Goal: Task Accomplishment & Management: Use online tool/utility

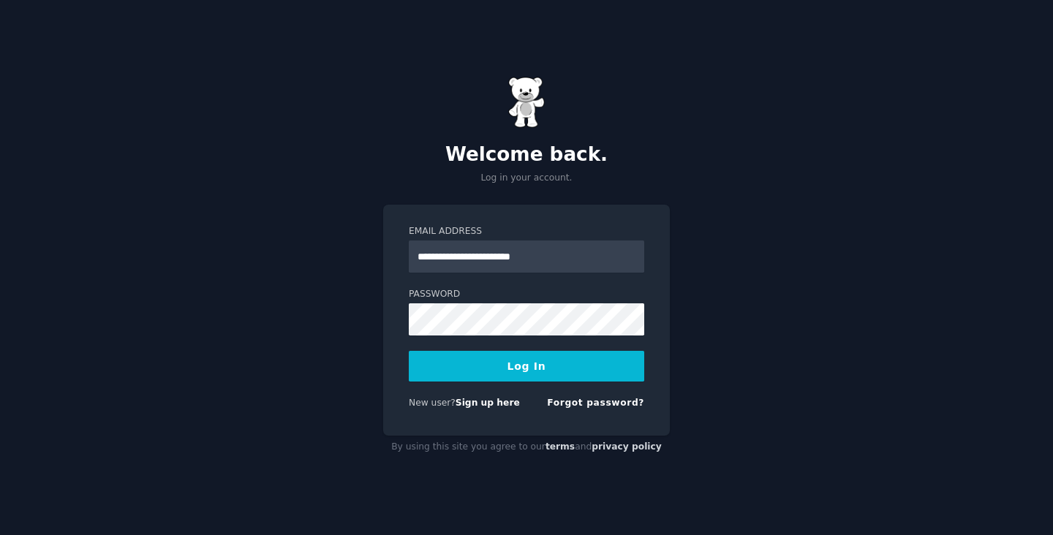
type input "**********"
click at [507, 368] on button "Log In" at bounding box center [526, 366] width 235 height 31
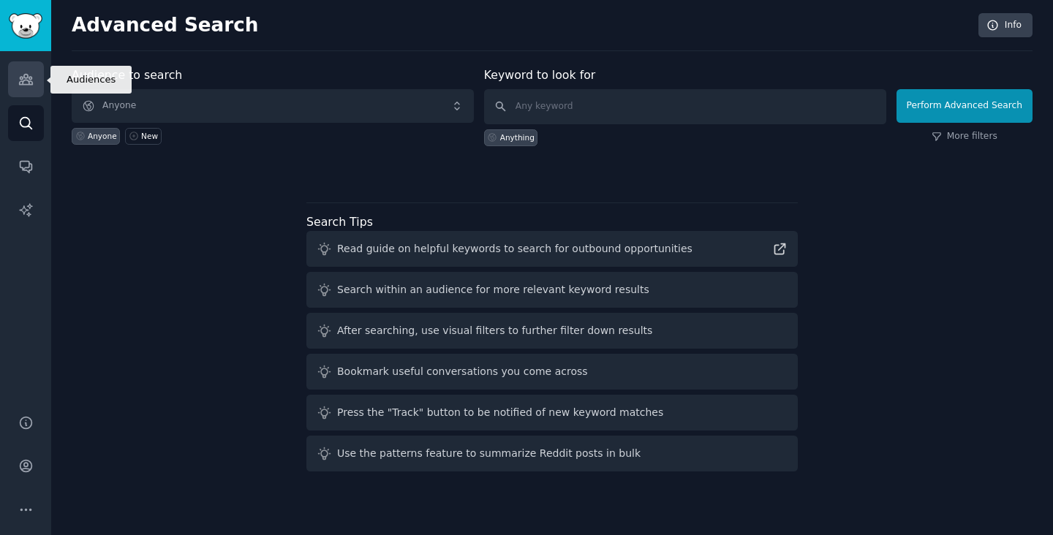
click at [29, 73] on icon "Sidebar" at bounding box center [25, 79] width 15 height 15
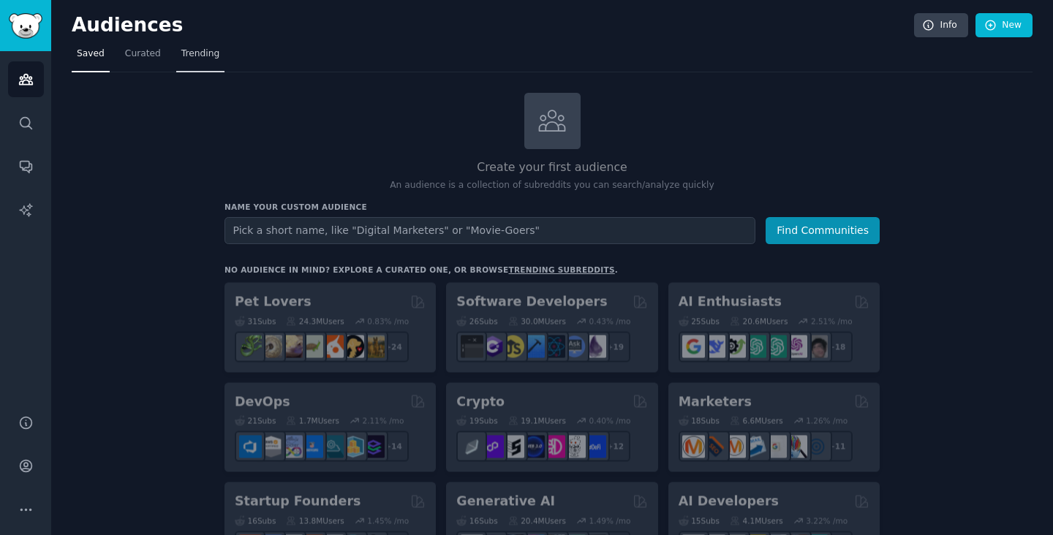
click at [194, 54] on span "Trending" at bounding box center [200, 54] width 38 height 13
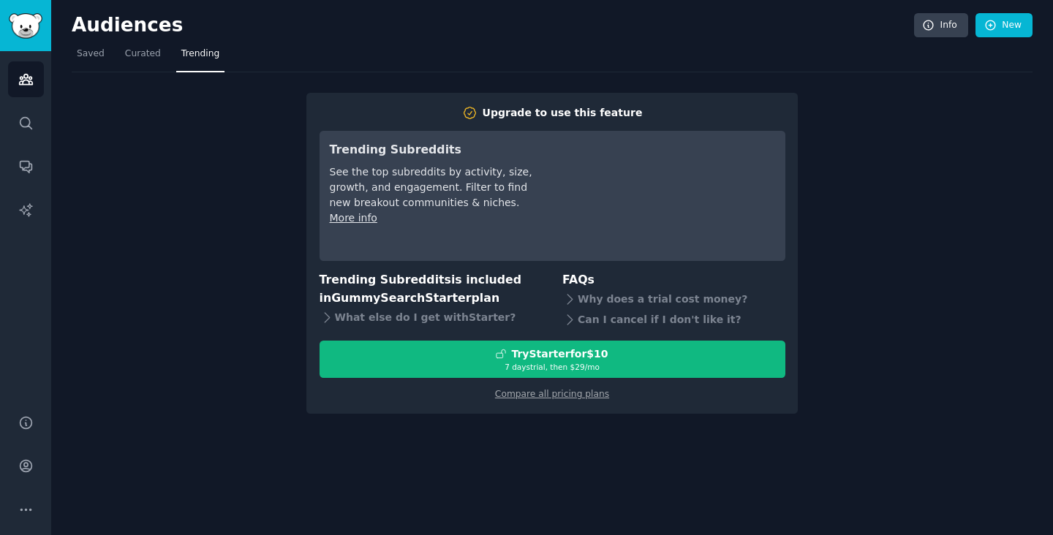
click at [231, 295] on div "Upgrade to use this feature Trending Subreddits See the top subreddits by activ…" at bounding box center [552, 242] width 960 height 341
click at [139, 67] on link "Curated" at bounding box center [143, 57] width 46 height 30
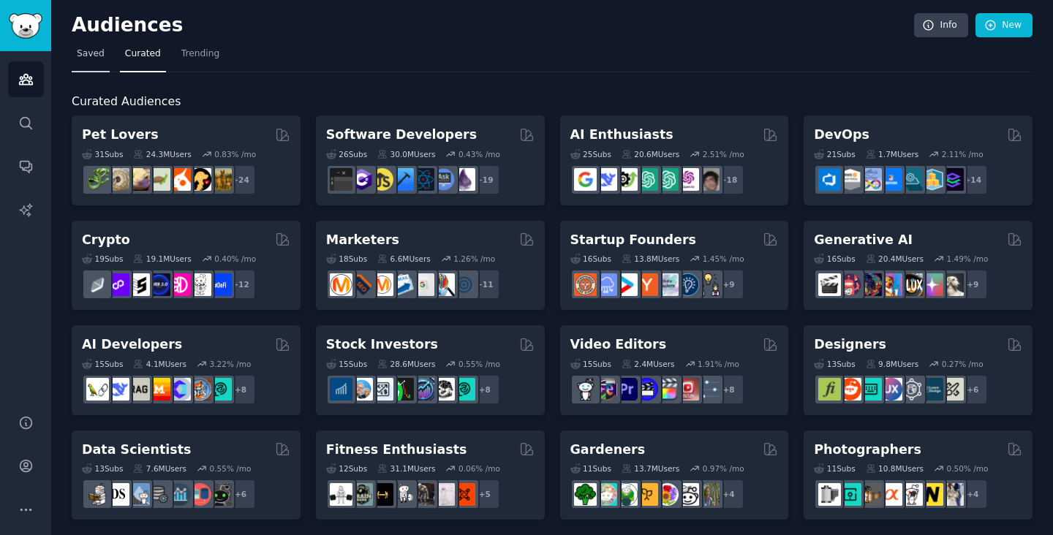
click at [94, 58] on span "Saved" at bounding box center [91, 54] width 28 height 13
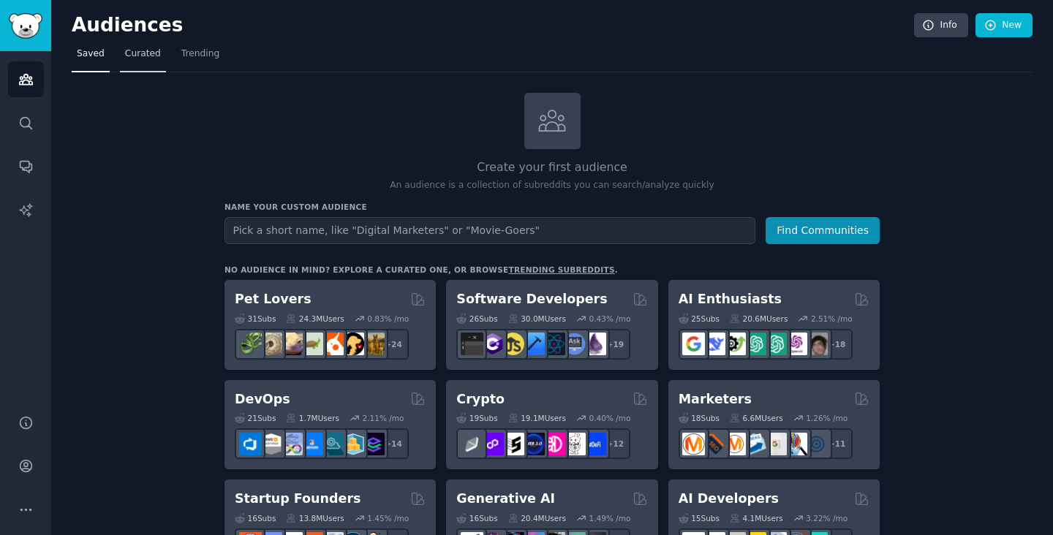
click at [139, 59] on span "Curated" at bounding box center [143, 54] width 36 height 13
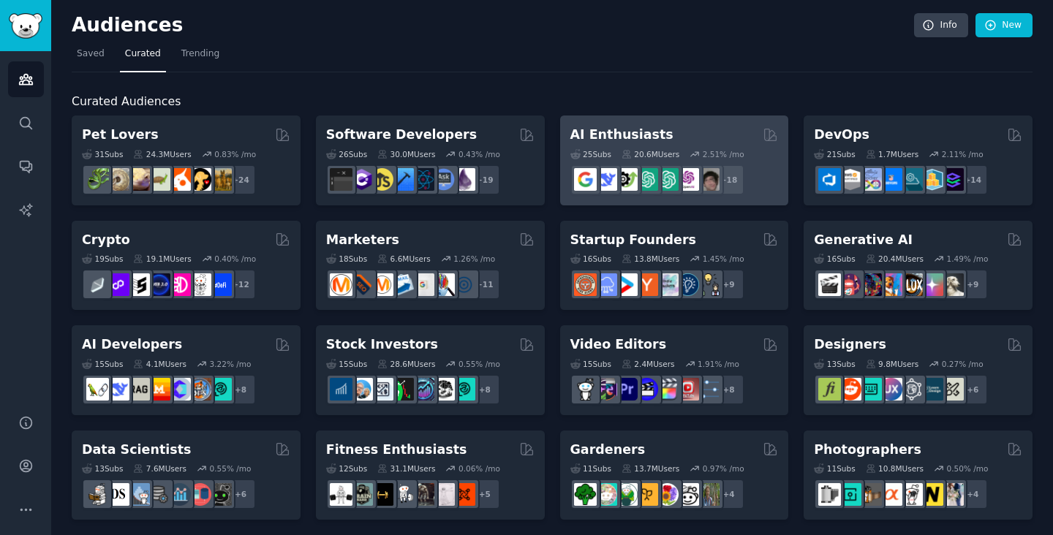
click at [603, 132] on h2 "AI Enthusiasts" at bounding box center [621, 135] width 103 height 18
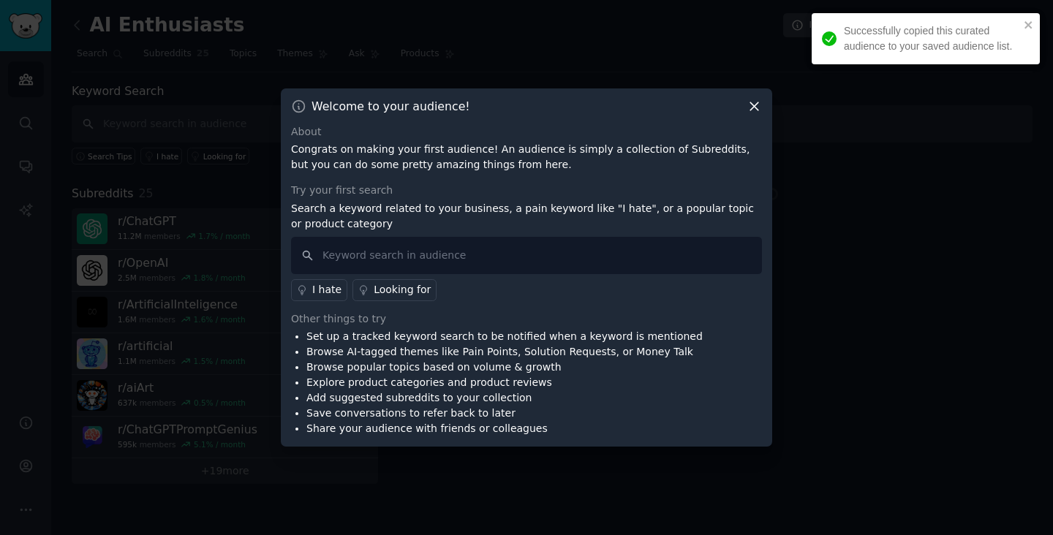
click at [1026, 11] on div "Successfully copied this curated audience to your saved audience list." at bounding box center [925, 43] width 234 height 67
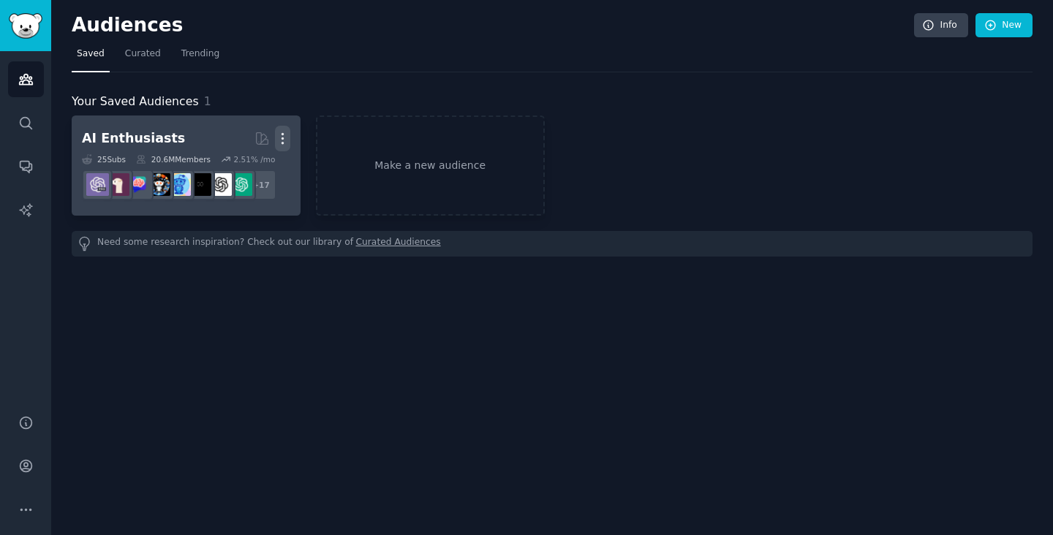
click at [281, 139] on icon "button" at bounding box center [281, 139] width 1 height 10
click at [259, 161] on div "Delete" at bounding box center [231, 169] width 69 height 31
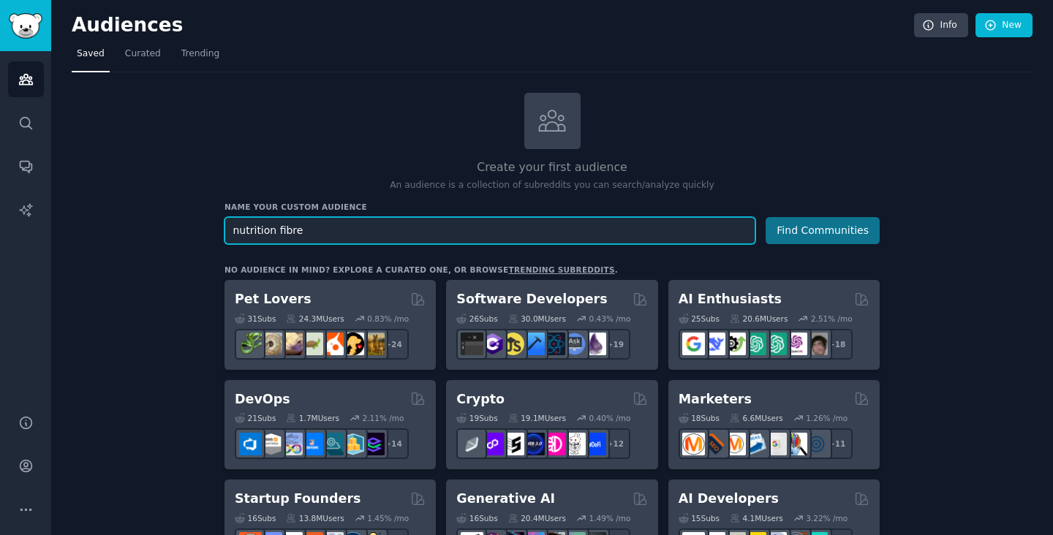
type input "nutrition fibre"
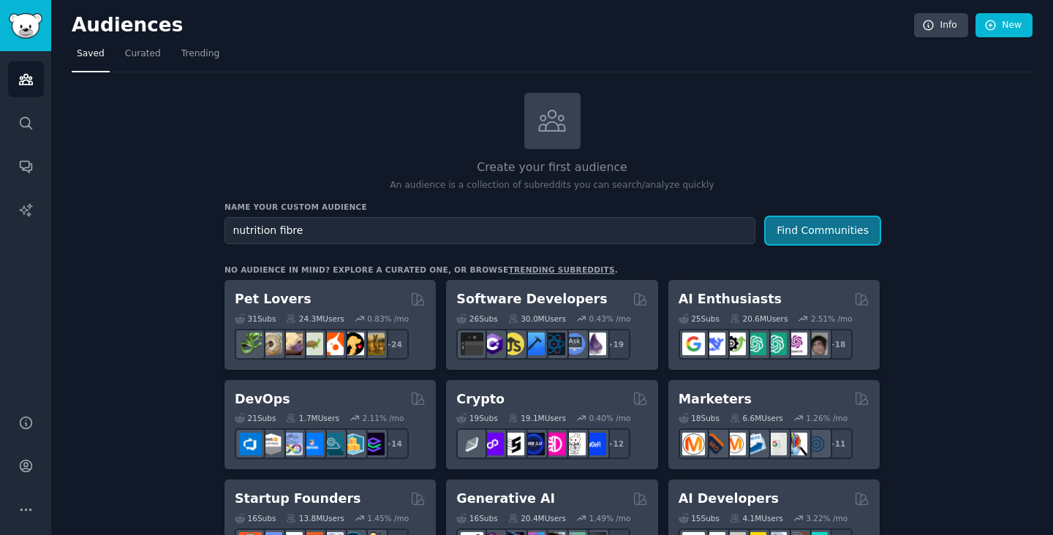
click at [844, 238] on button "Find Communities" at bounding box center [822, 230] width 114 height 27
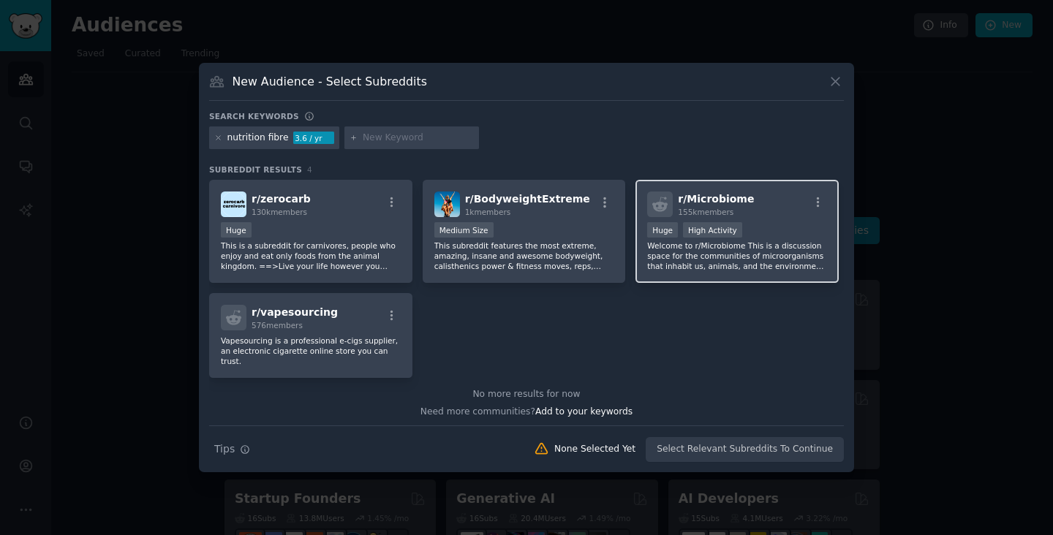
click at [685, 203] on span "r/ Microbiome" at bounding box center [716, 199] width 76 height 12
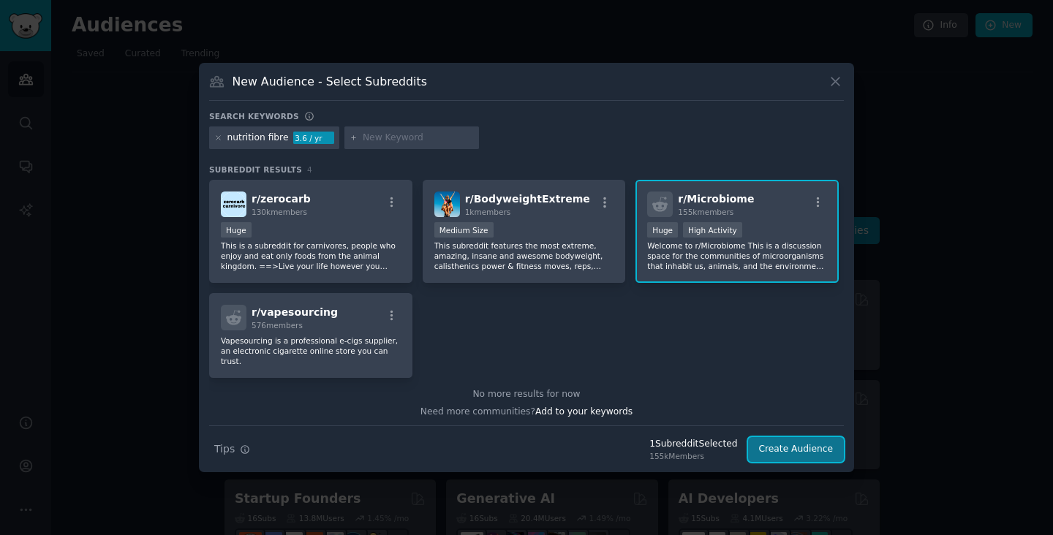
click at [797, 448] on button "Create Audience" at bounding box center [796, 449] width 96 height 25
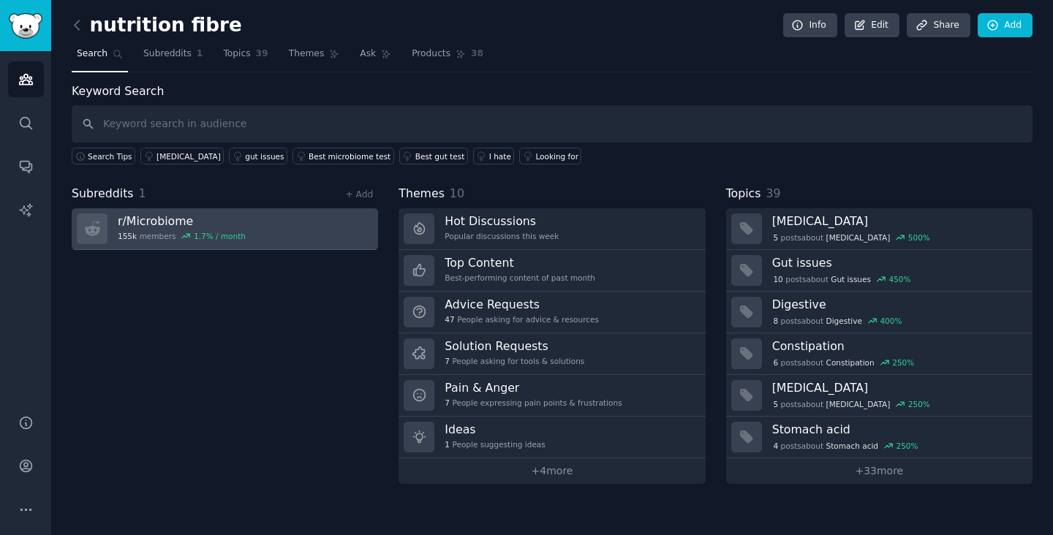
click at [160, 221] on h3 "r/ Microbiome" at bounding box center [182, 220] width 128 height 15
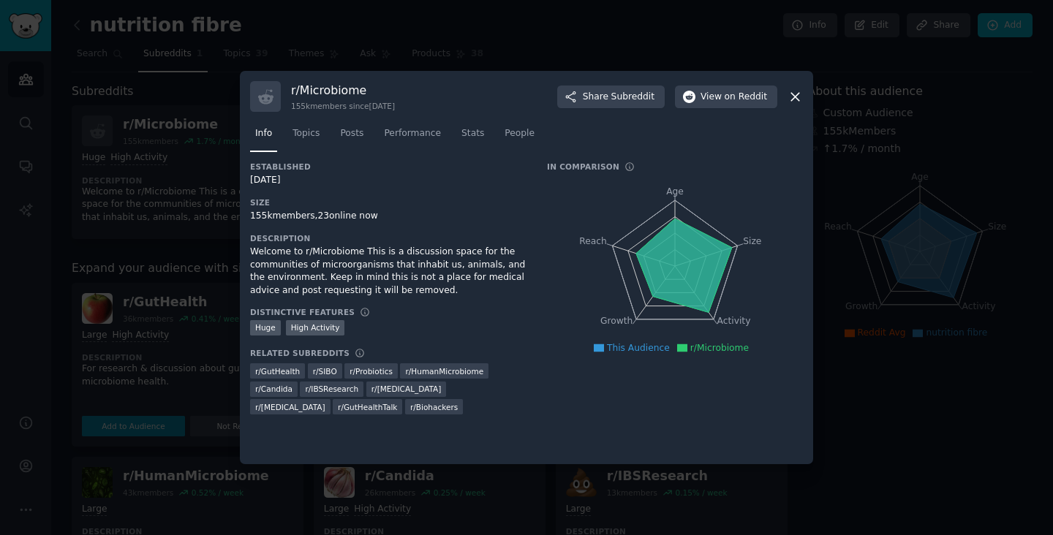
click at [790, 90] on icon at bounding box center [794, 96] width 15 height 15
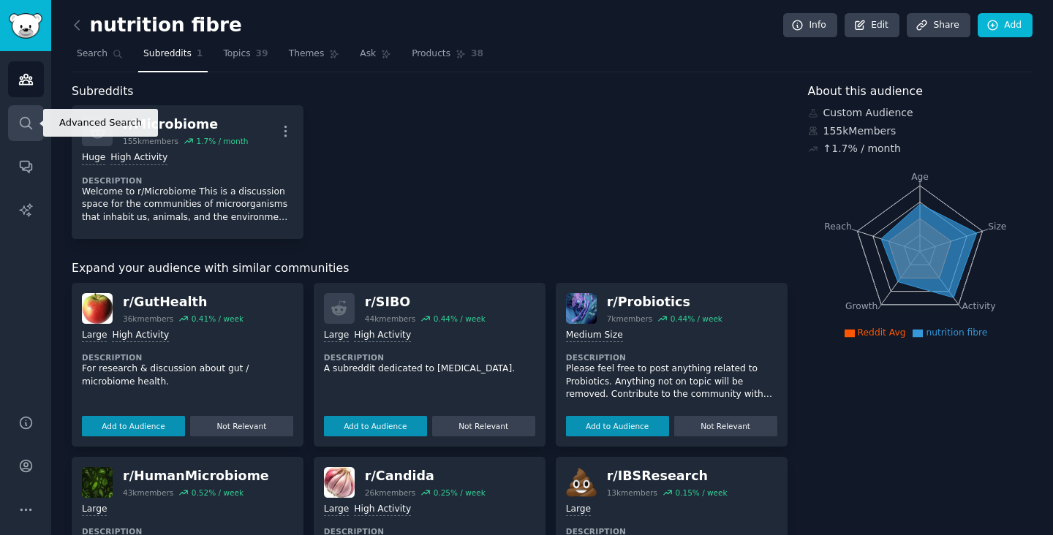
click at [26, 123] on icon "Sidebar" at bounding box center [25, 122] width 15 height 15
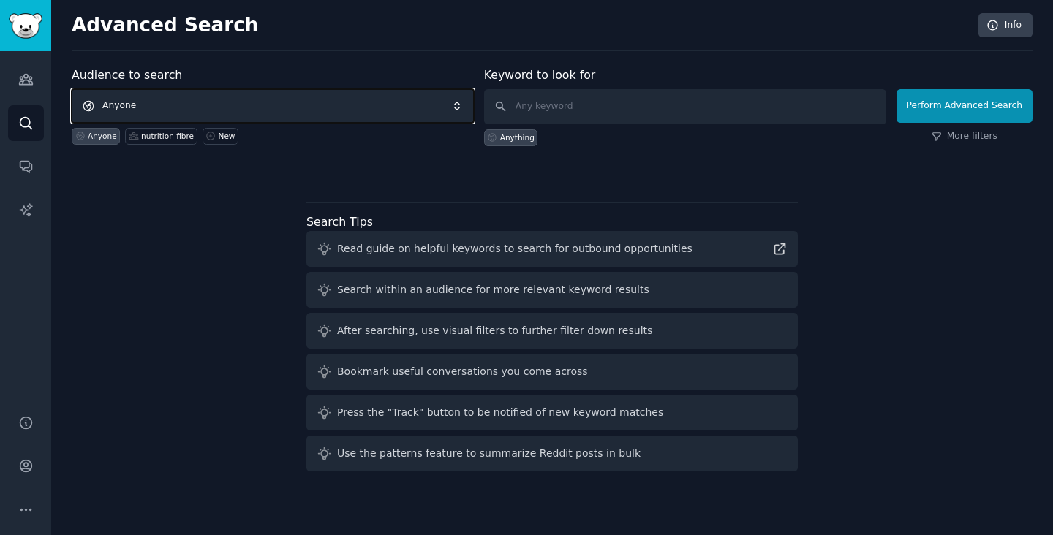
click at [268, 107] on span "Anyone" at bounding box center [273, 106] width 402 height 34
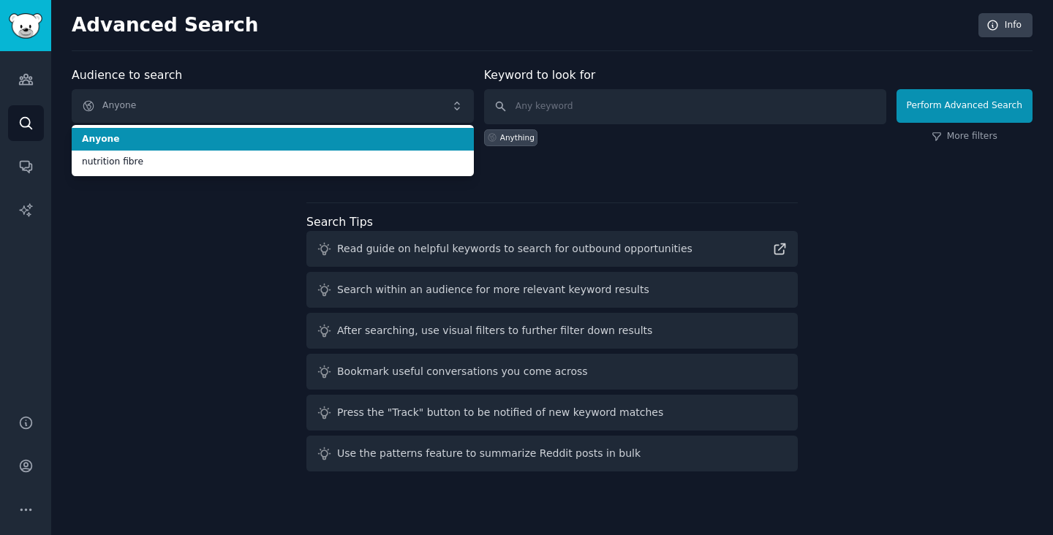
click at [261, 145] on span "Anyone" at bounding box center [273, 139] width 382 height 13
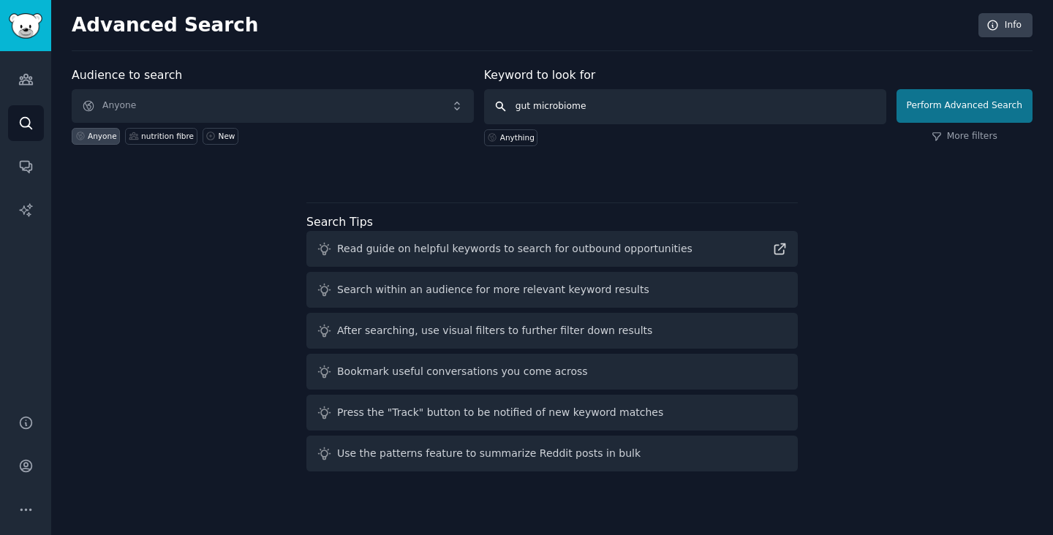
type input "gut microbiome"
click at [941, 100] on button "Perform Advanced Search" at bounding box center [964, 106] width 136 height 34
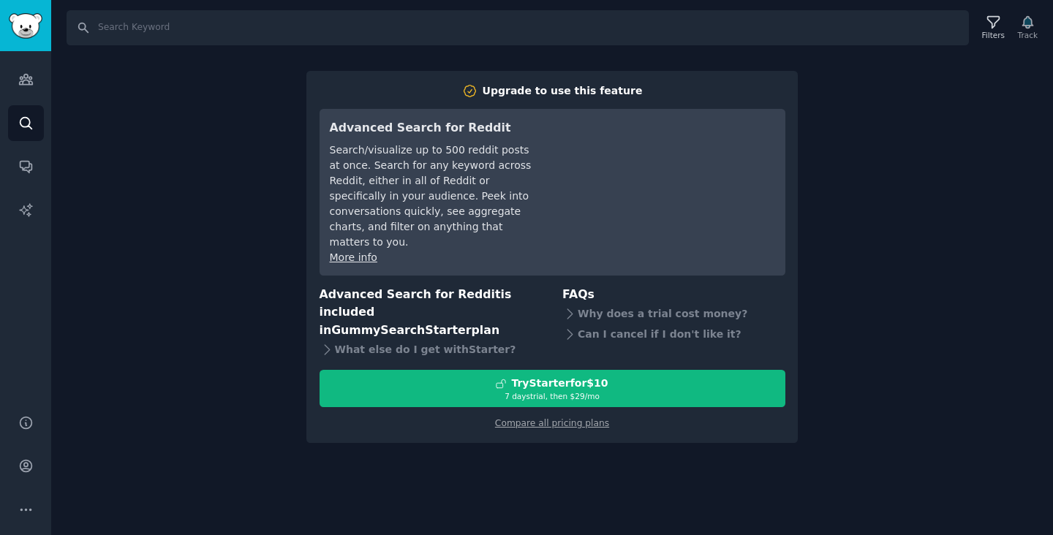
click at [157, 198] on div "Search Filters Track Upgrade to use this feature Advanced Search for Reddit Sea…" at bounding box center [551, 267] width 1001 height 535
click at [32, 85] on icon "Sidebar" at bounding box center [25, 79] width 15 height 15
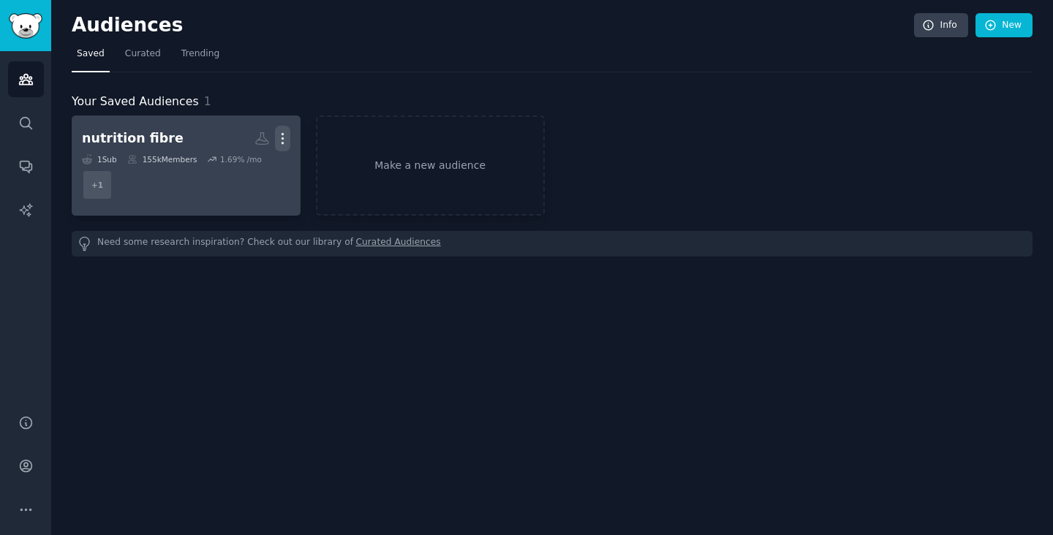
click at [283, 138] on icon "button" at bounding box center [281, 139] width 1 height 10
click at [250, 140] on p "View" at bounding box center [238, 143] width 24 height 15
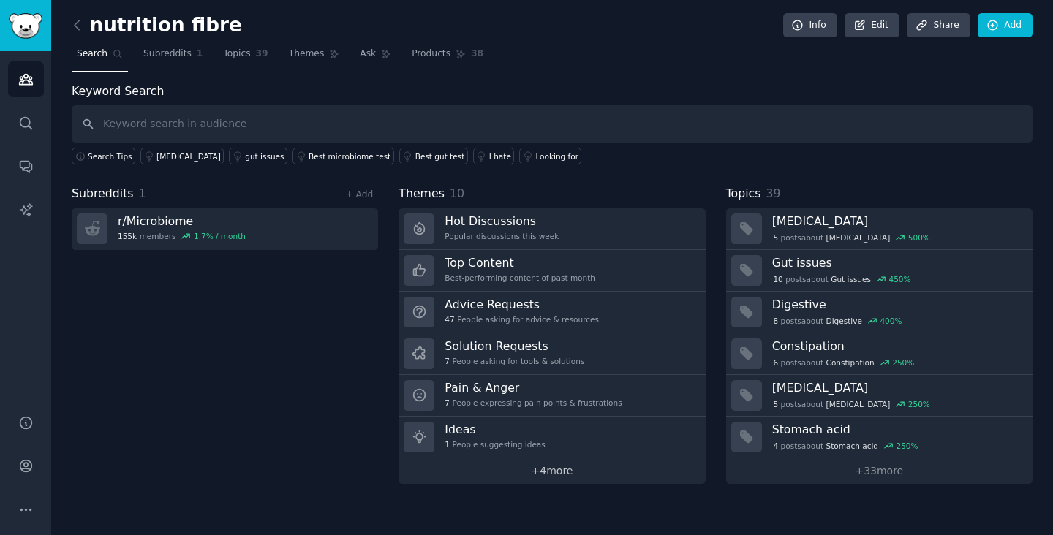
click at [528, 466] on link "+ 4 more" at bounding box center [551, 471] width 306 height 26
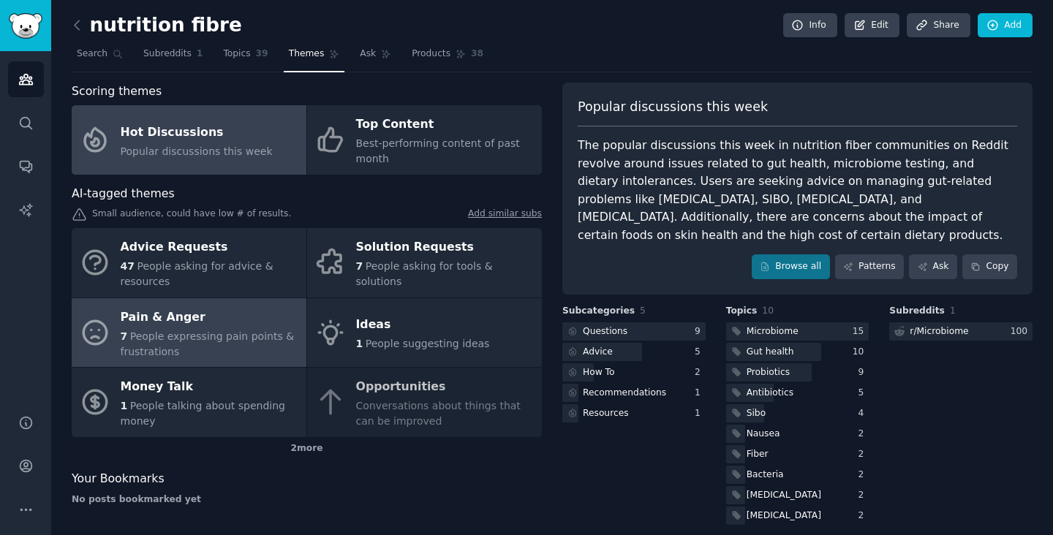
click at [241, 337] on span "People expressing pain points & frustrations" at bounding box center [208, 343] width 174 height 27
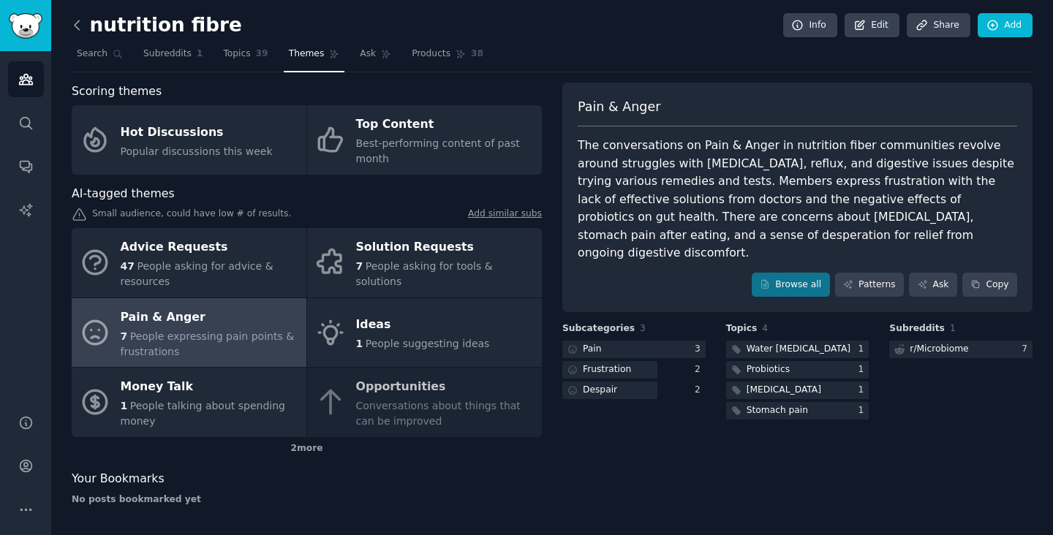
click at [80, 26] on icon at bounding box center [76, 25] width 15 height 15
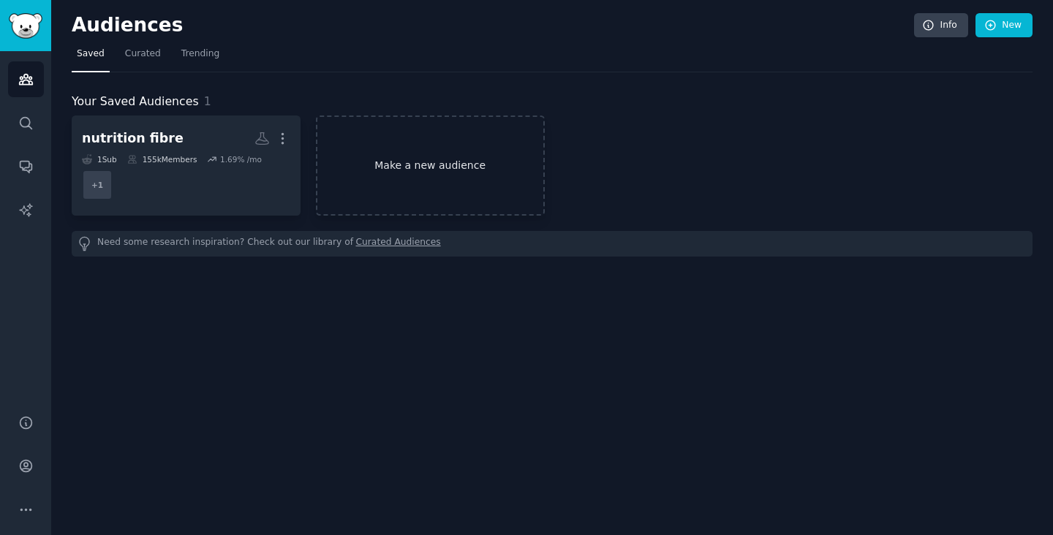
click at [367, 181] on link "Make a new audience" at bounding box center [430, 165] width 229 height 100
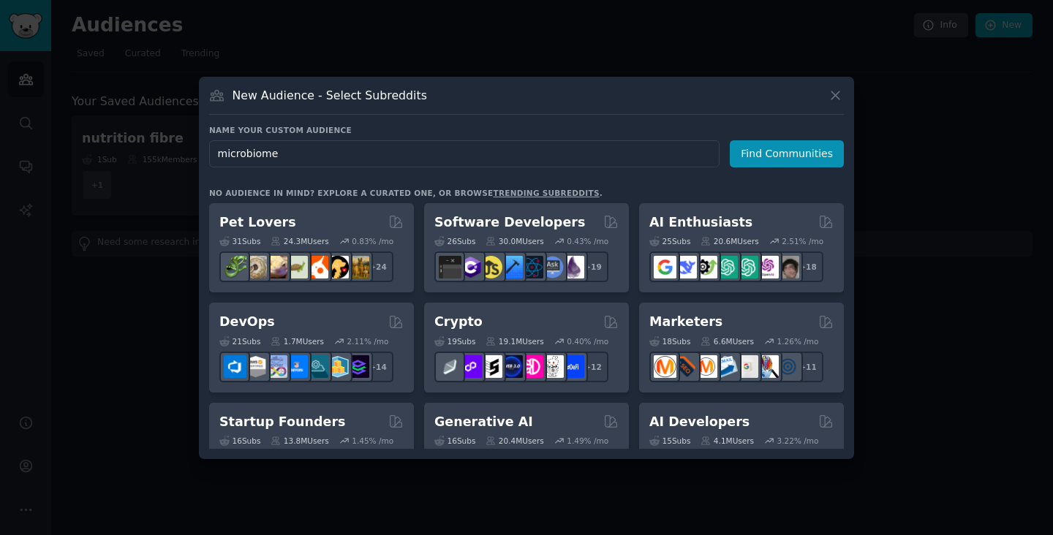
click at [213, 158] on input "microbiome" at bounding box center [464, 153] width 510 height 27
type input "gut microbiome"
click at [789, 152] on button "Find Communities" at bounding box center [786, 153] width 114 height 27
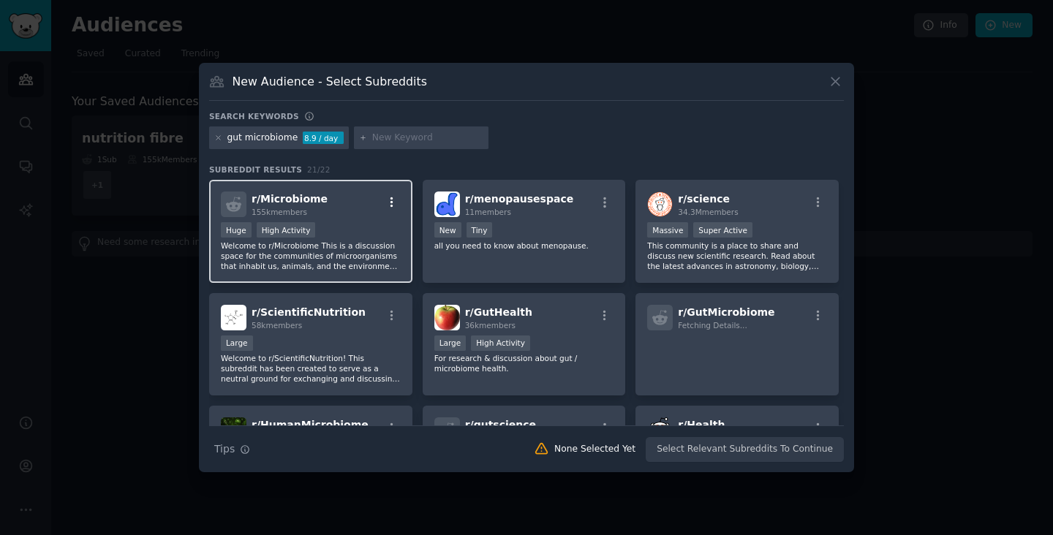
click at [390, 207] on icon "button" at bounding box center [391, 202] width 3 height 10
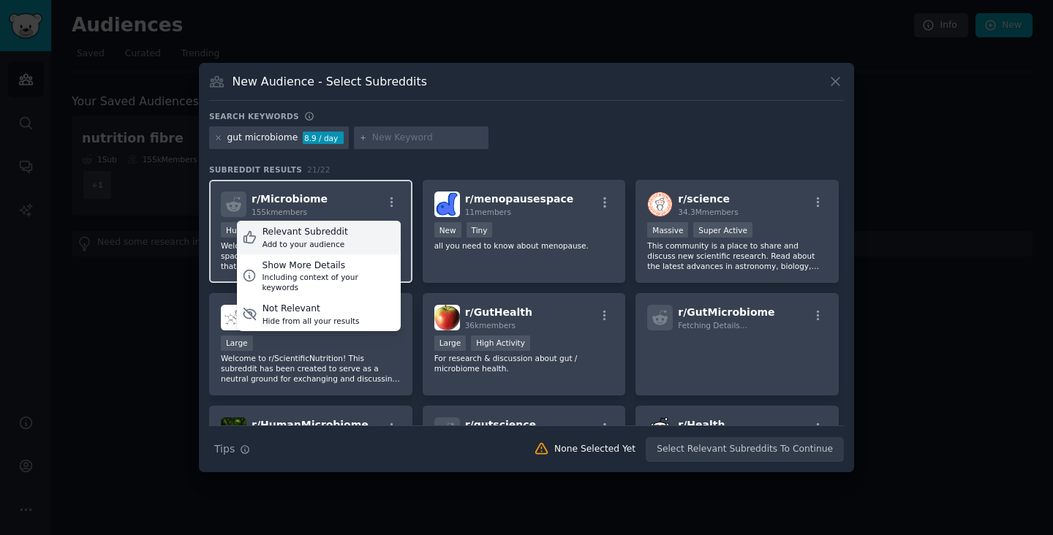
click at [311, 228] on div "Relevant Subreddit" at bounding box center [305, 232] width 86 height 13
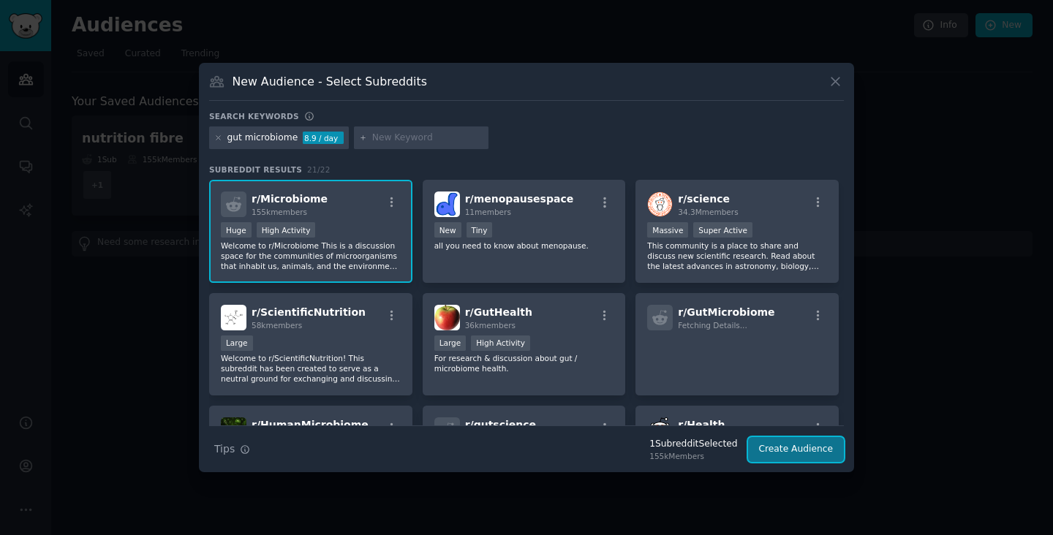
click at [824, 438] on button "Create Audience" at bounding box center [796, 449] width 96 height 25
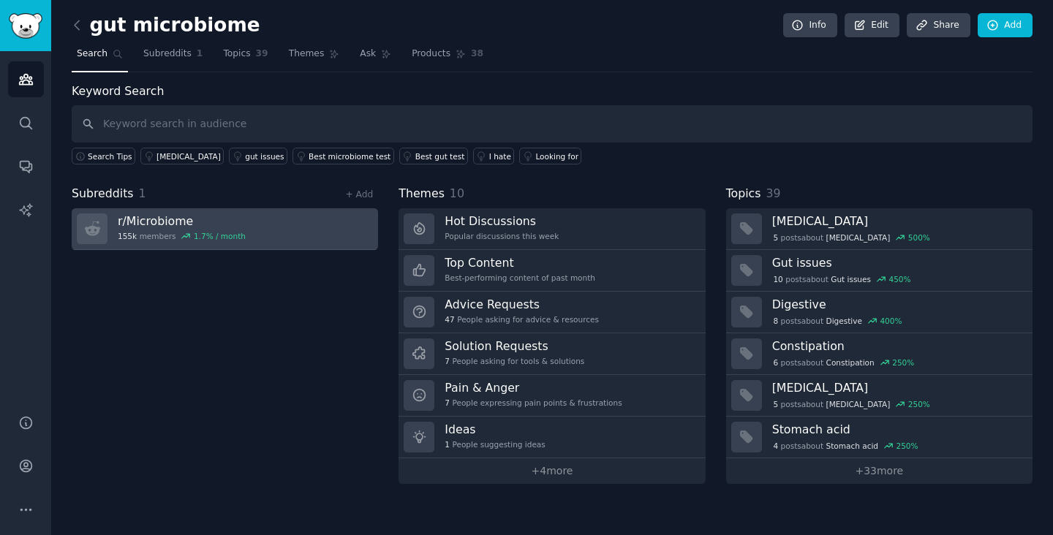
click at [316, 221] on link "r/ Microbiome 155k members 1.7 % / month" at bounding box center [225, 229] width 306 height 42
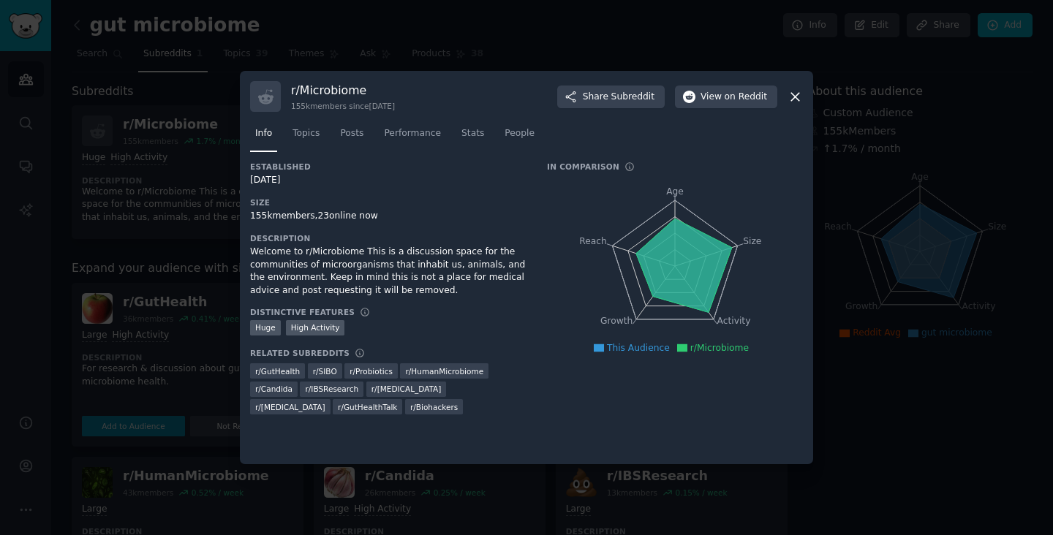
click at [795, 104] on icon at bounding box center [794, 96] width 15 height 15
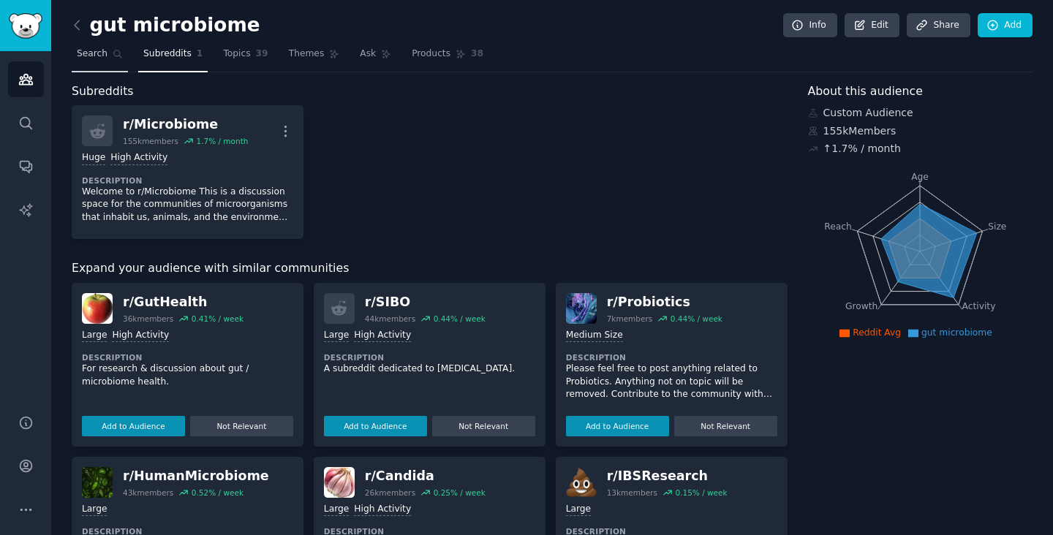
click at [102, 55] on span "Search" at bounding box center [92, 54] width 31 height 13
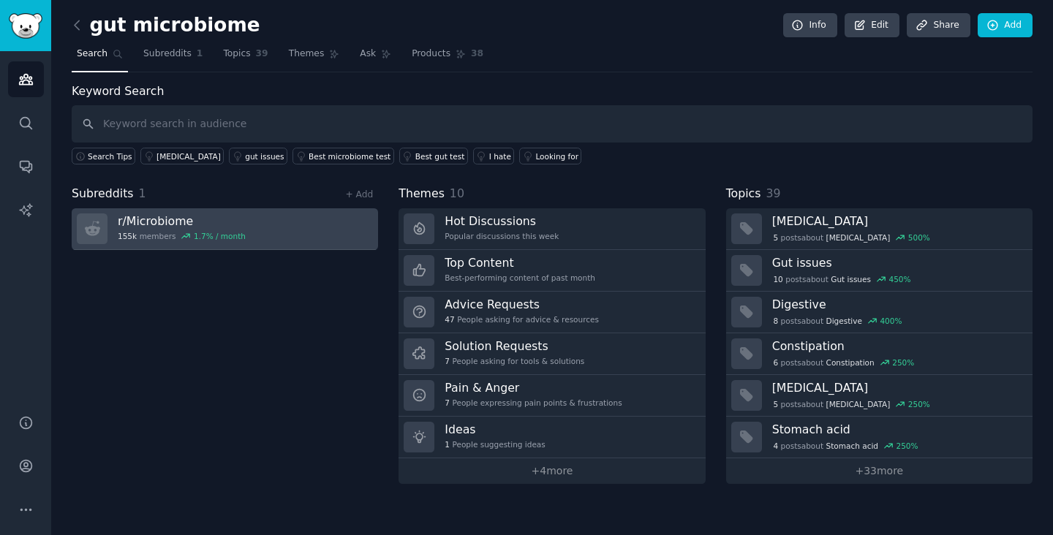
click at [258, 224] on link "r/ Microbiome 155k members 1.7 % / month" at bounding box center [225, 229] width 306 height 42
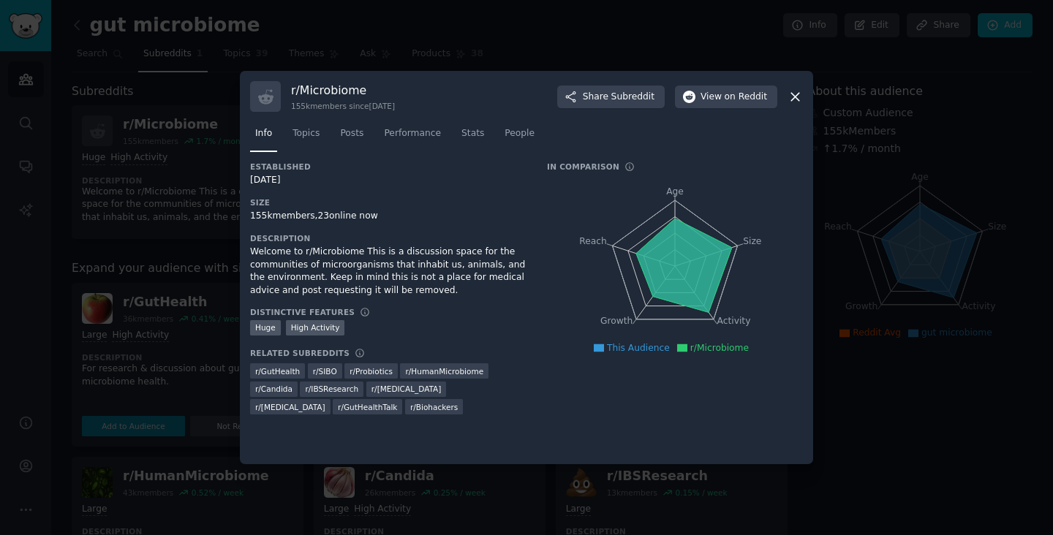
click at [797, 94] on icon at bounding box center [795, 97] width 8 height 8
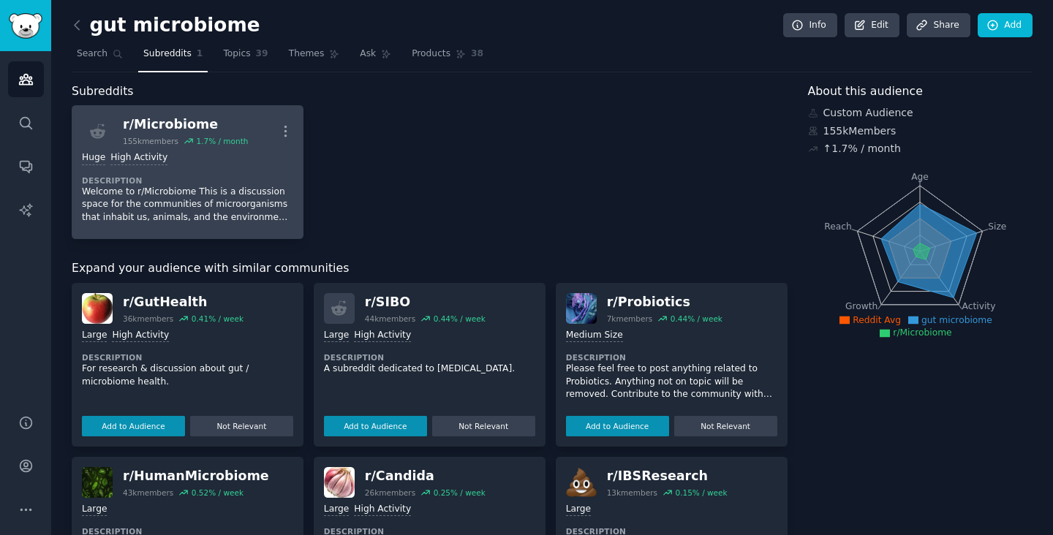
click at [170, 120] on div "r/ Microbiome" at bounding box center [185, 124] width 125 height 18
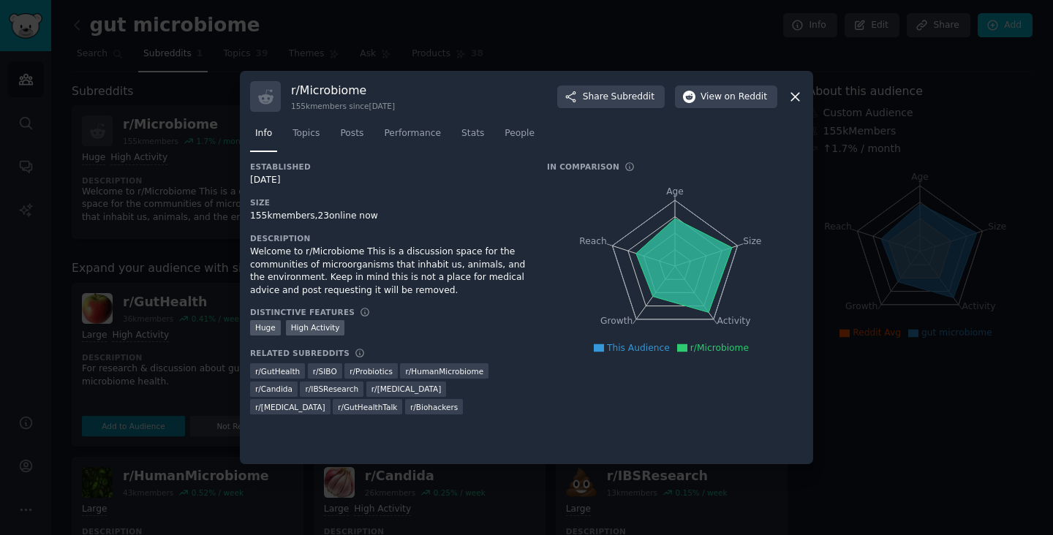
click at [797, 96] on icon at bounding box center [794, 96] width 15 height 15
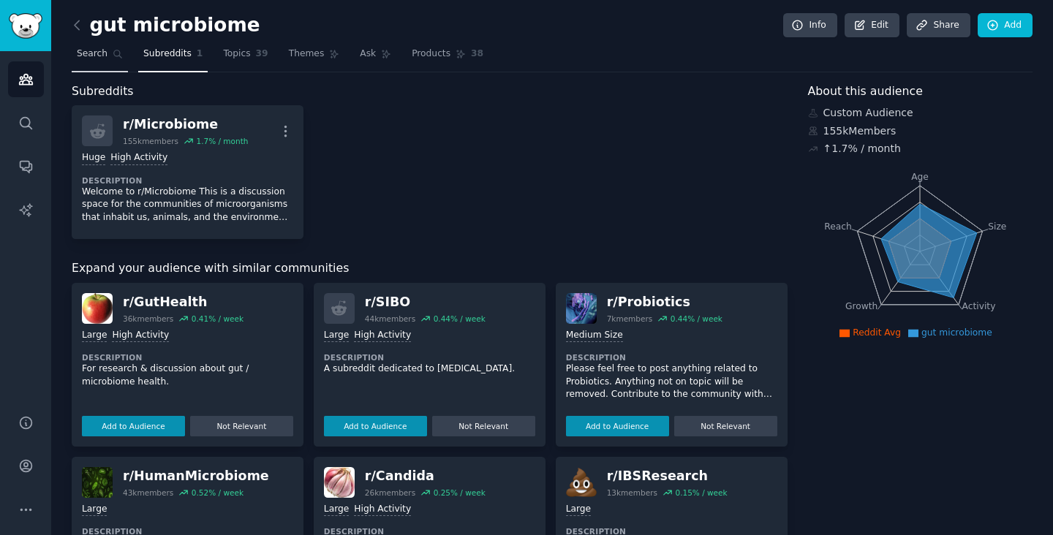
click at [106, 63] on link "Search" at bounding box center [100, 57] width 56 height 30
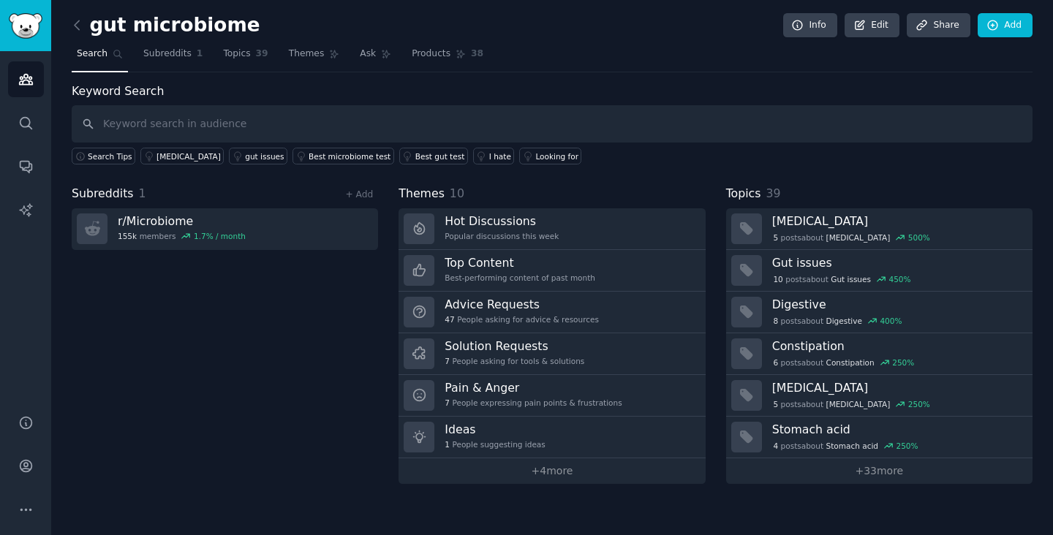
click at [70, 14] on div "gut microbiome Info Edit Share Add Search Subreddits 1 Topics 39 Themes Ask Pro…" at bounding box center [551, 267] width 1001 height 535
click at [75, 23] on icon at bounding box center [77, 24] width 4 height 9
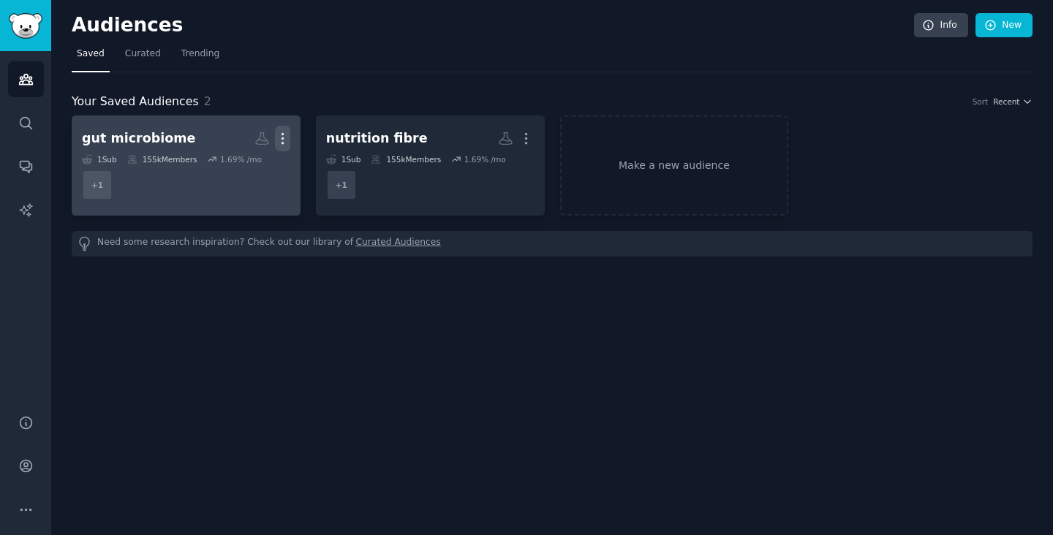
click at [278, 140] on icon "button" at bounding box center [282, 138] width 15 height 15
click at [235, 146] on p "View" at bounding box center [238, 143] width 24 height 15
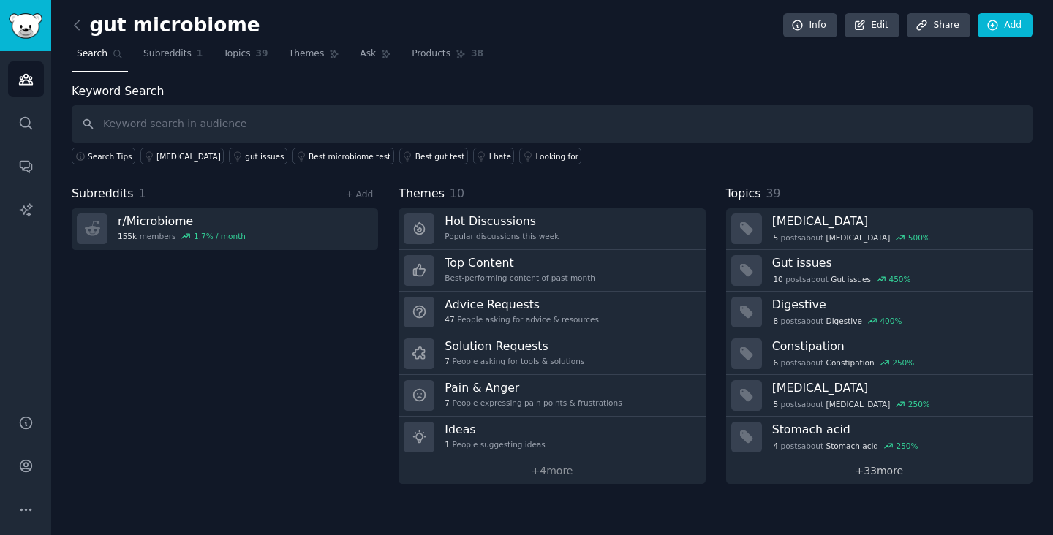
click at [939, 476] on link "+ 33 more" at bounding box center [879, 471] width 306 height 26
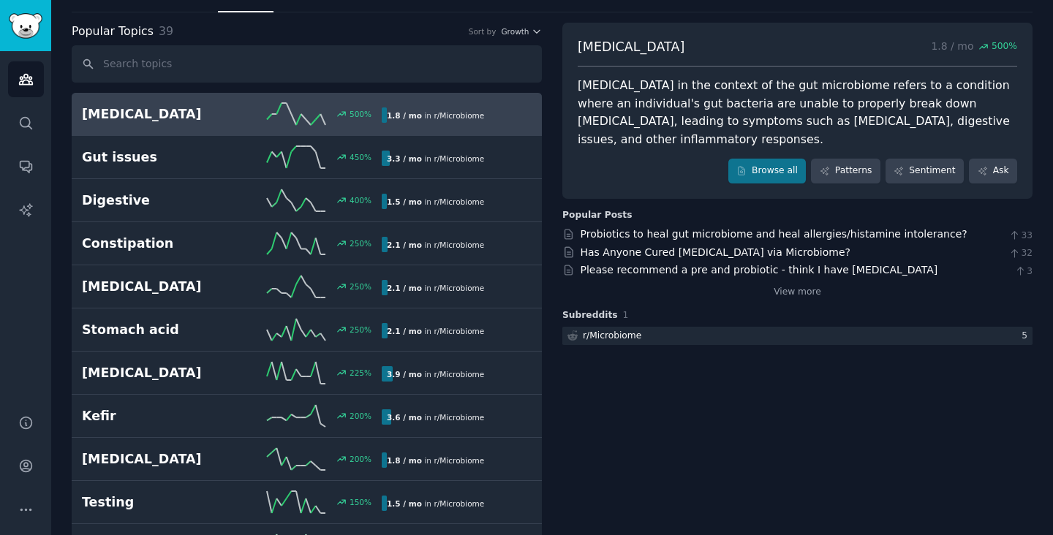
scroll to position [21, 0]
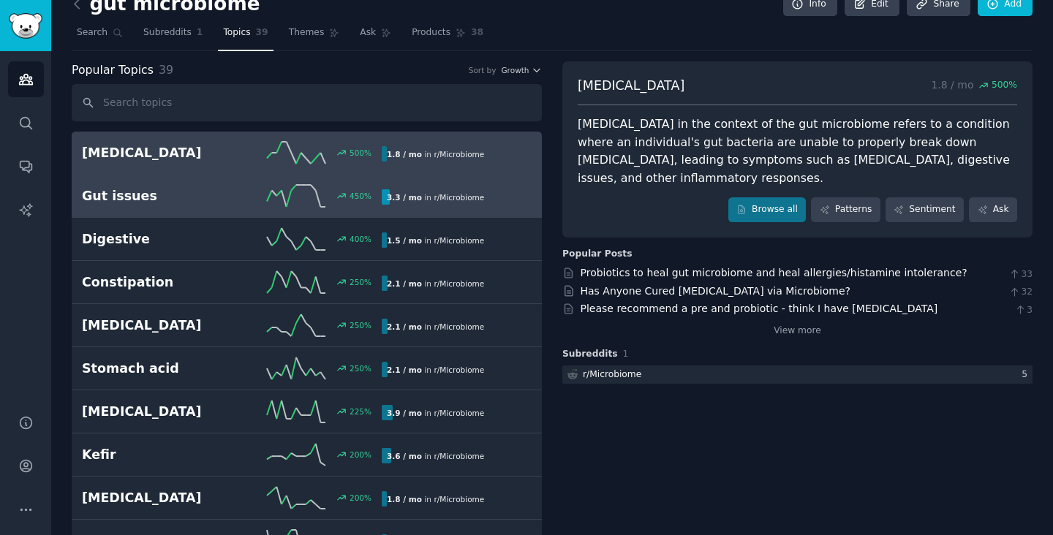
click at [508, 200] on div "3.3 / mo in r/ Microbiome" at bounding box center [452, 196] width 140 height 15
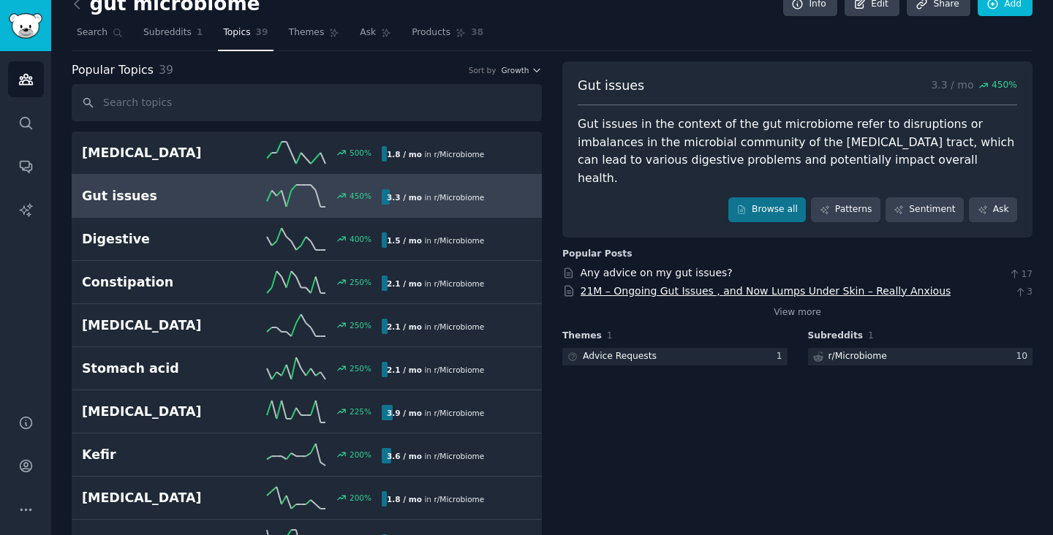
click at [792, 285] on link "21M – Ongoing Gut Issues , and Now Lumps Under Skin – Really Anxious" at bounding box center [765, 291] width 371 height 12
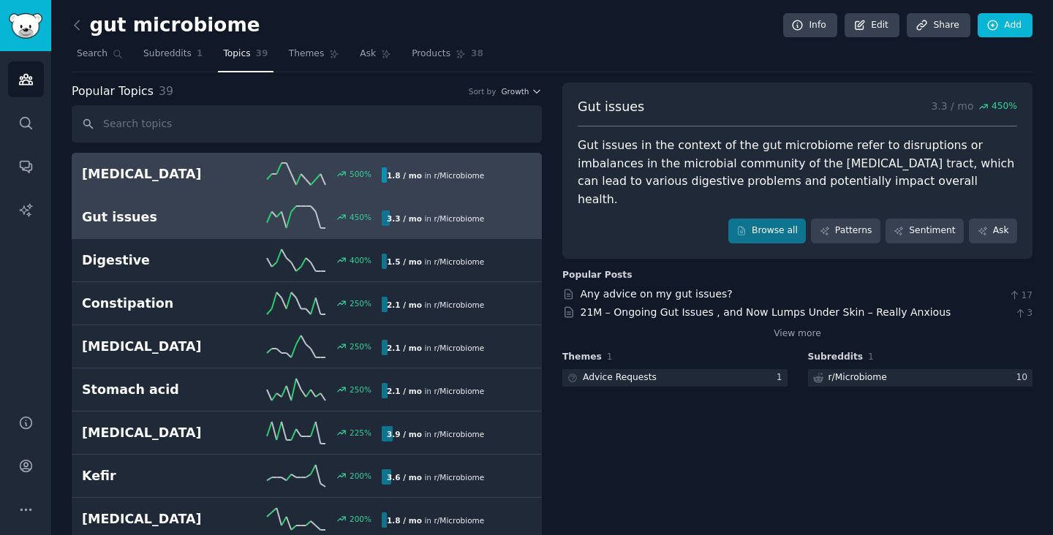
click at [223, 173] on h2 "[MEDICAL_DATA]" at bounding box center [157, 174] width 150 height 18
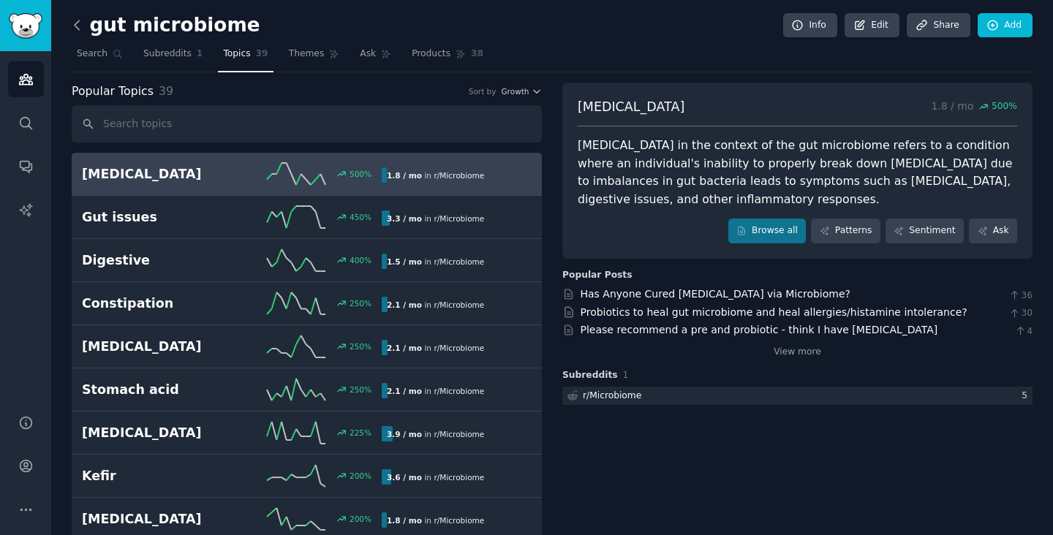
click at [75, 31] on icon at bounding box center [76, 25] width 15 height 15
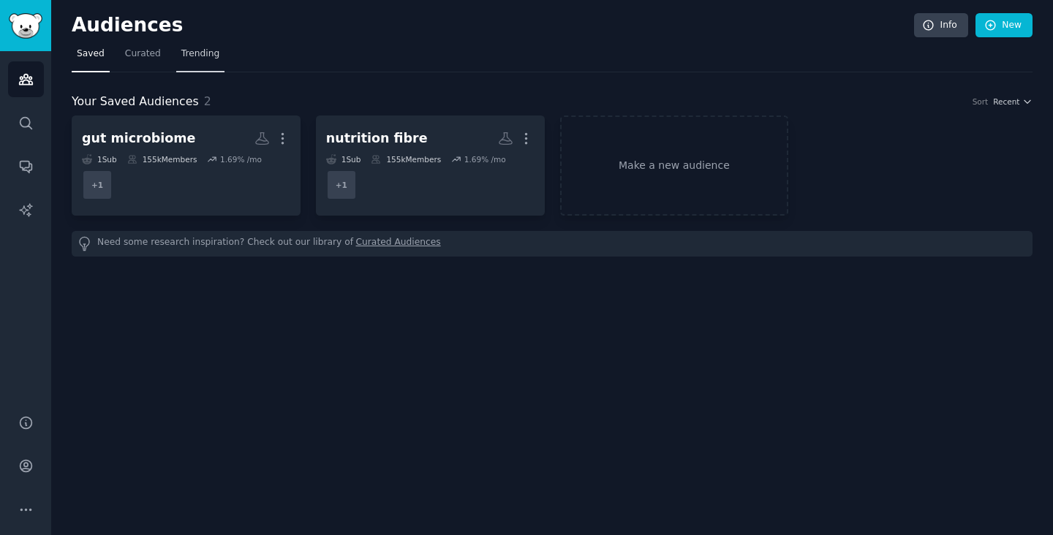
click at [197, 67] on link "Trending" at bounding box center [200, 57] width 48 height 30
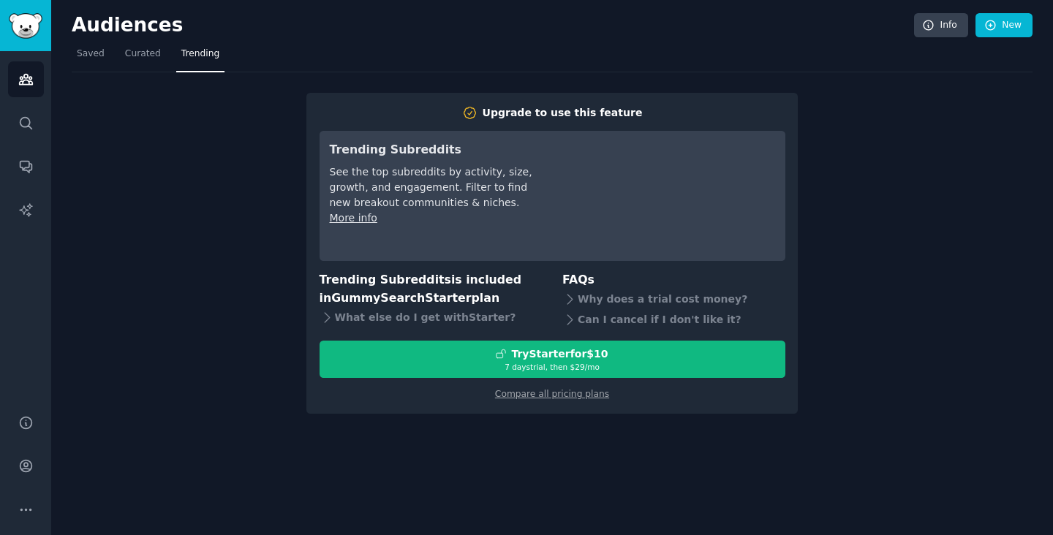
click at [510, 416] on div "Audiences Info New Saved Curated Trending Upgrade to use this feature Trending …" at bounding box center [551, 267] width 1001 height 535
click at [137, 42] on link "Curated" at bounding box center [143, 57] width 46 height 30
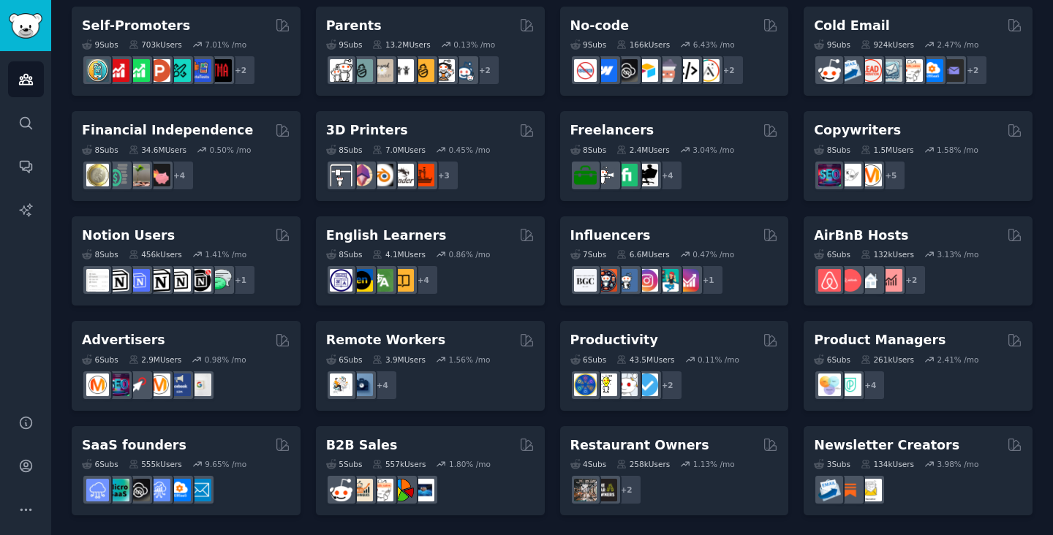
scroll to position [634, 0]
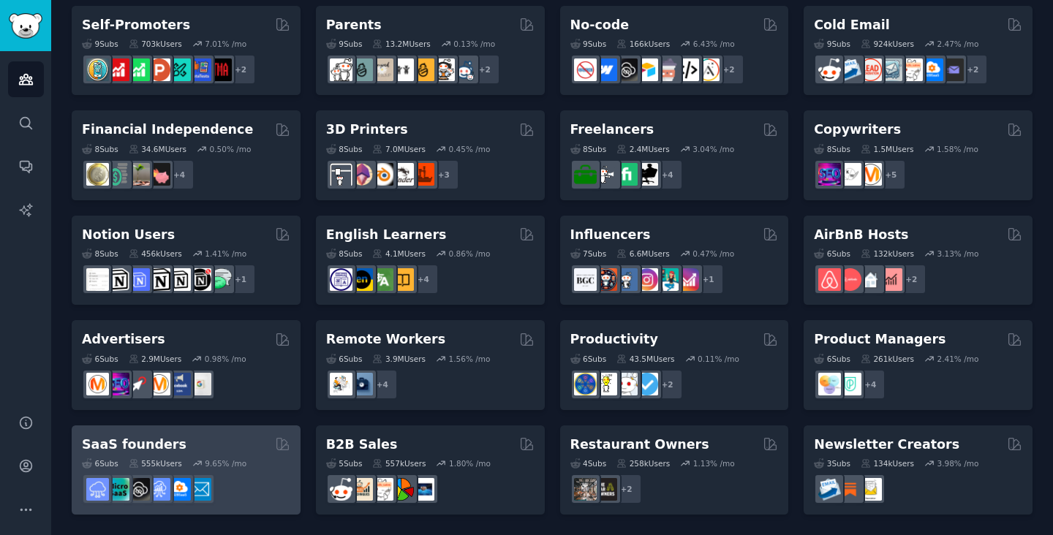
click at [137, 446] on h2 "SaaS founders" at bounding box center [134, 445] width 105 height 18
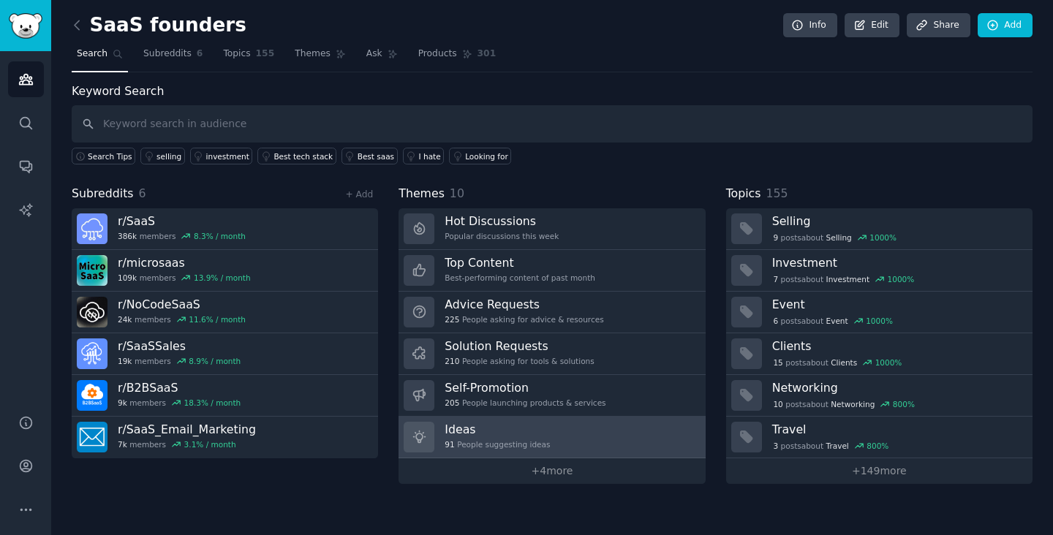
click at [612, 424] on link "Ideas 91 People suggesting ideas" at bounding box center [551, 438] width 306 height 42
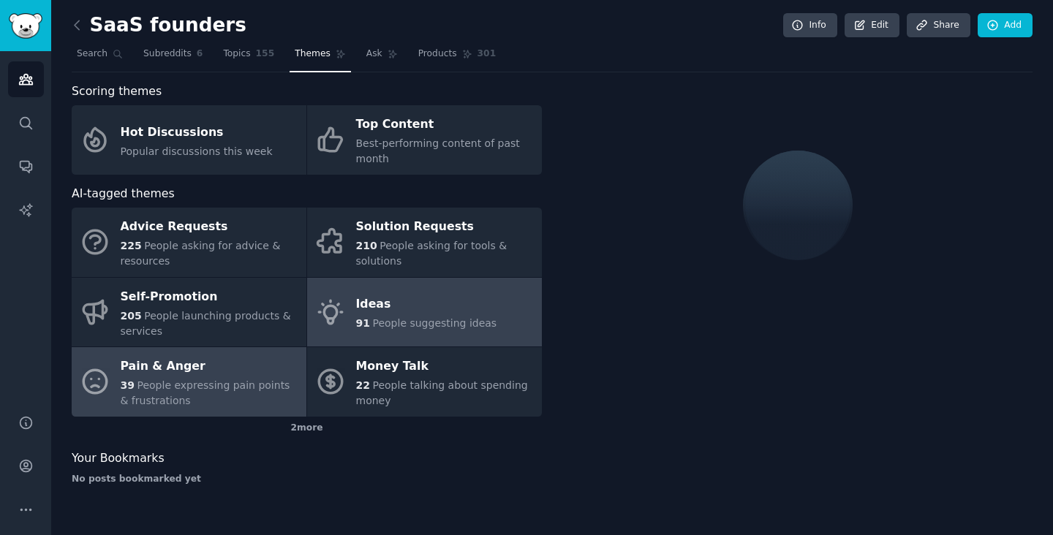
click at [287, 367] on div "Pain & Anger" at bounding box center [210, 366] width 178 height 23
